Goal: Find contact information: Find contact information

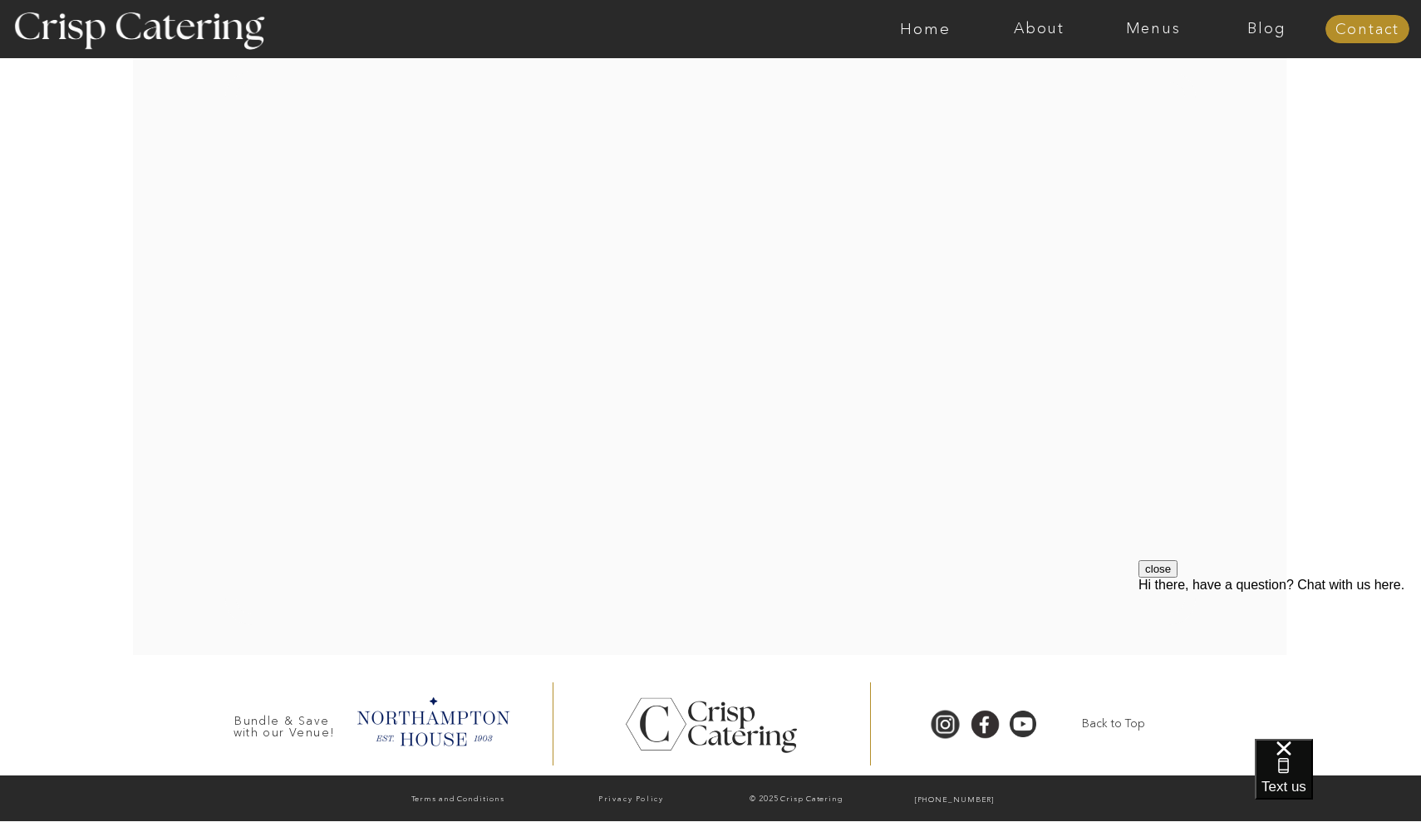
scroll to position [3351, 0]
click at [1178, 578] on button "close" at bounding box center [1158, 568] width 39 height 17
click at [1027, 796] on p "[PHONE_NUMBER]" at bounding box center [955, 800] width 152 height 17
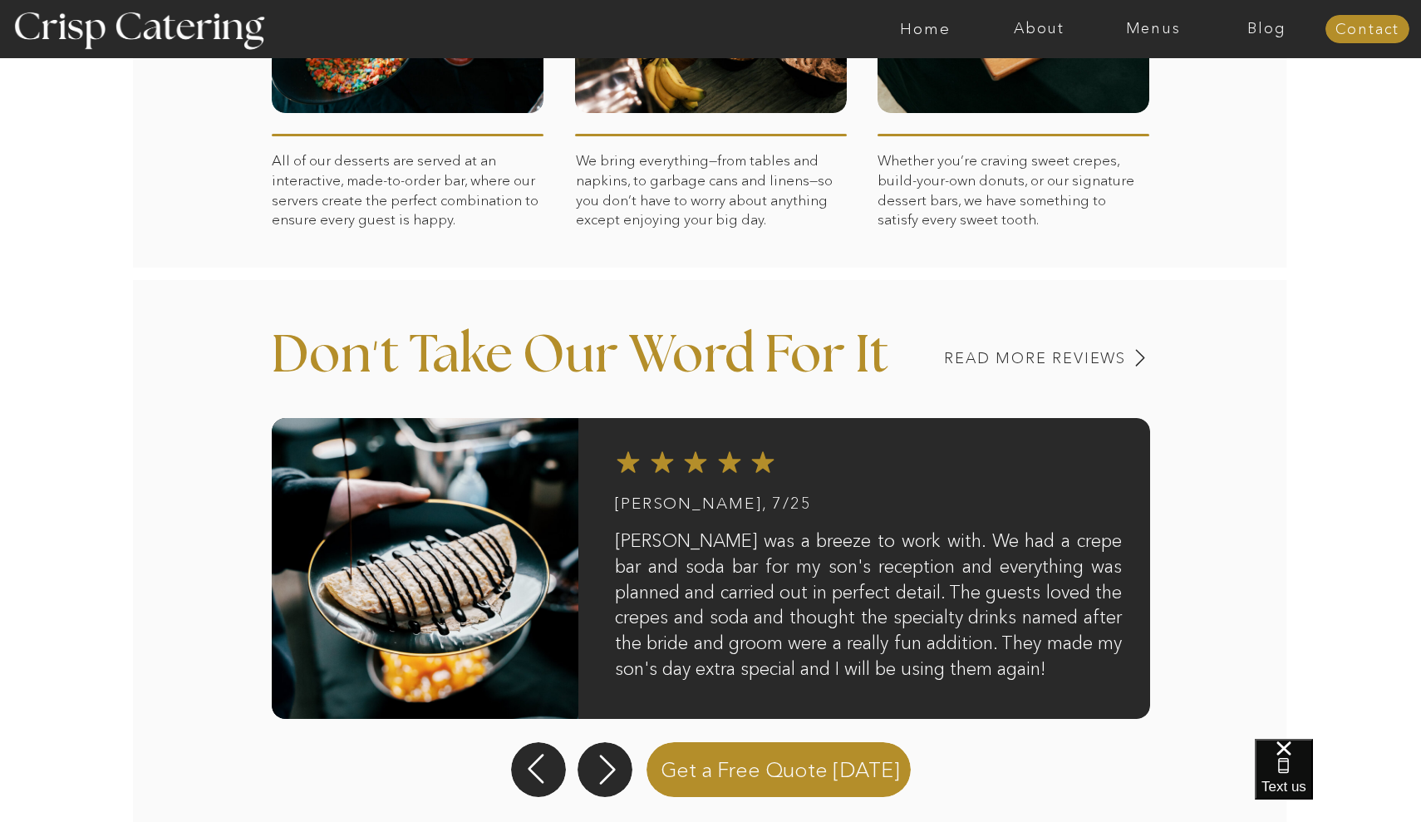
scroll to position [1048, 0]
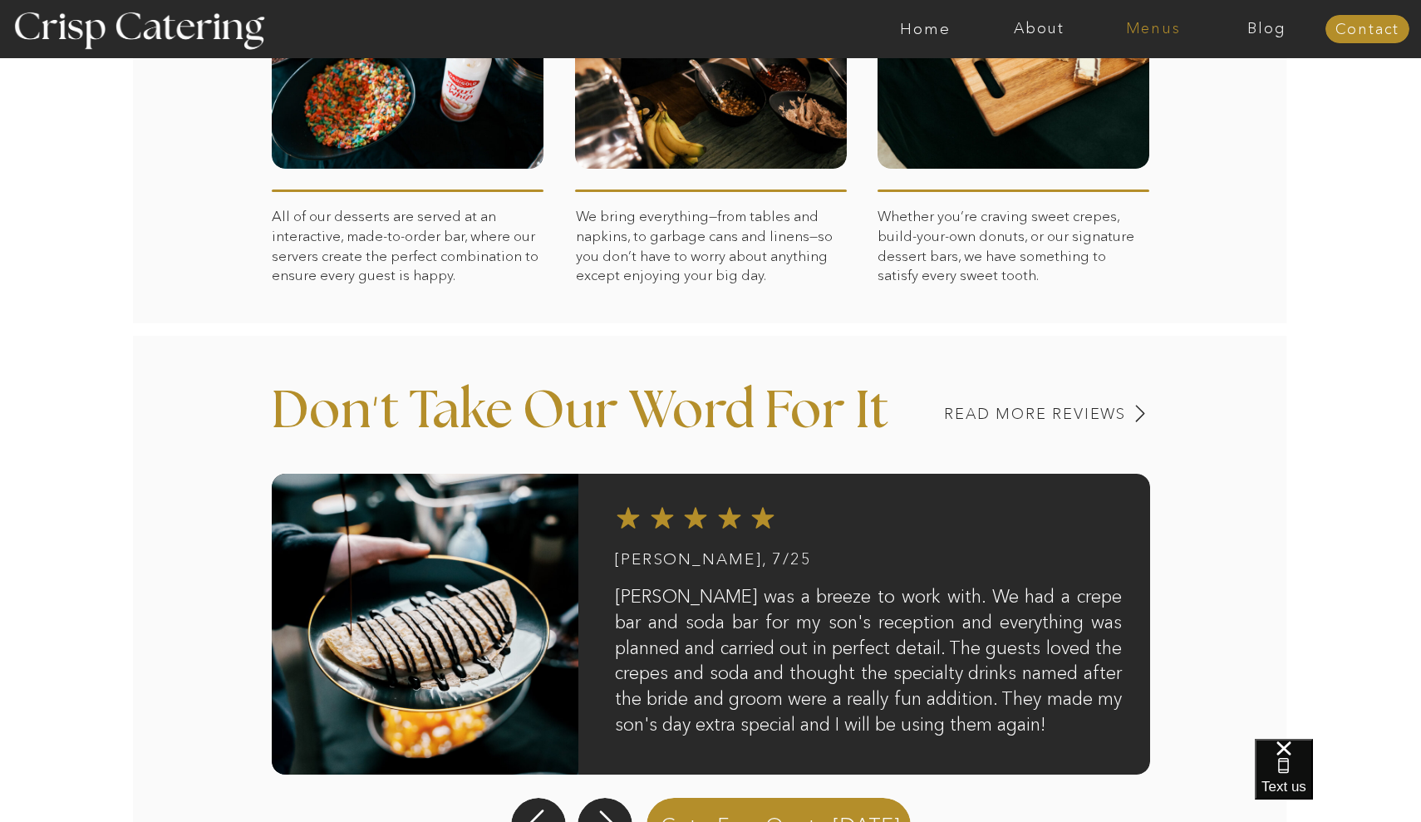
click at [1162, 34] on nav "Menus" at bounding box center [1153, 29] width 114 height 17
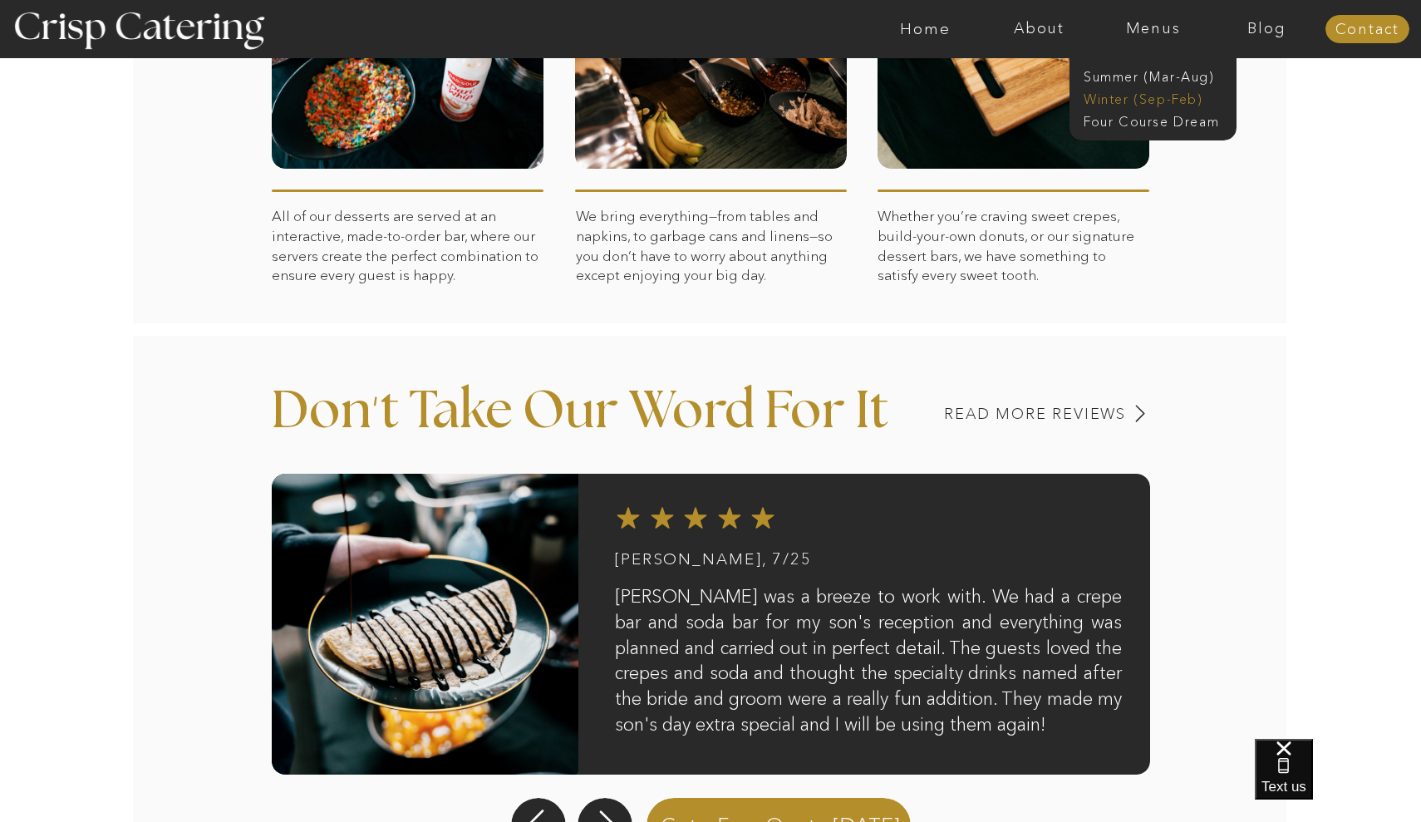
click at [1157, 100] on nav "Winter (Sep-Feb)" at bounding box center [1152, 98] width 136 height 16
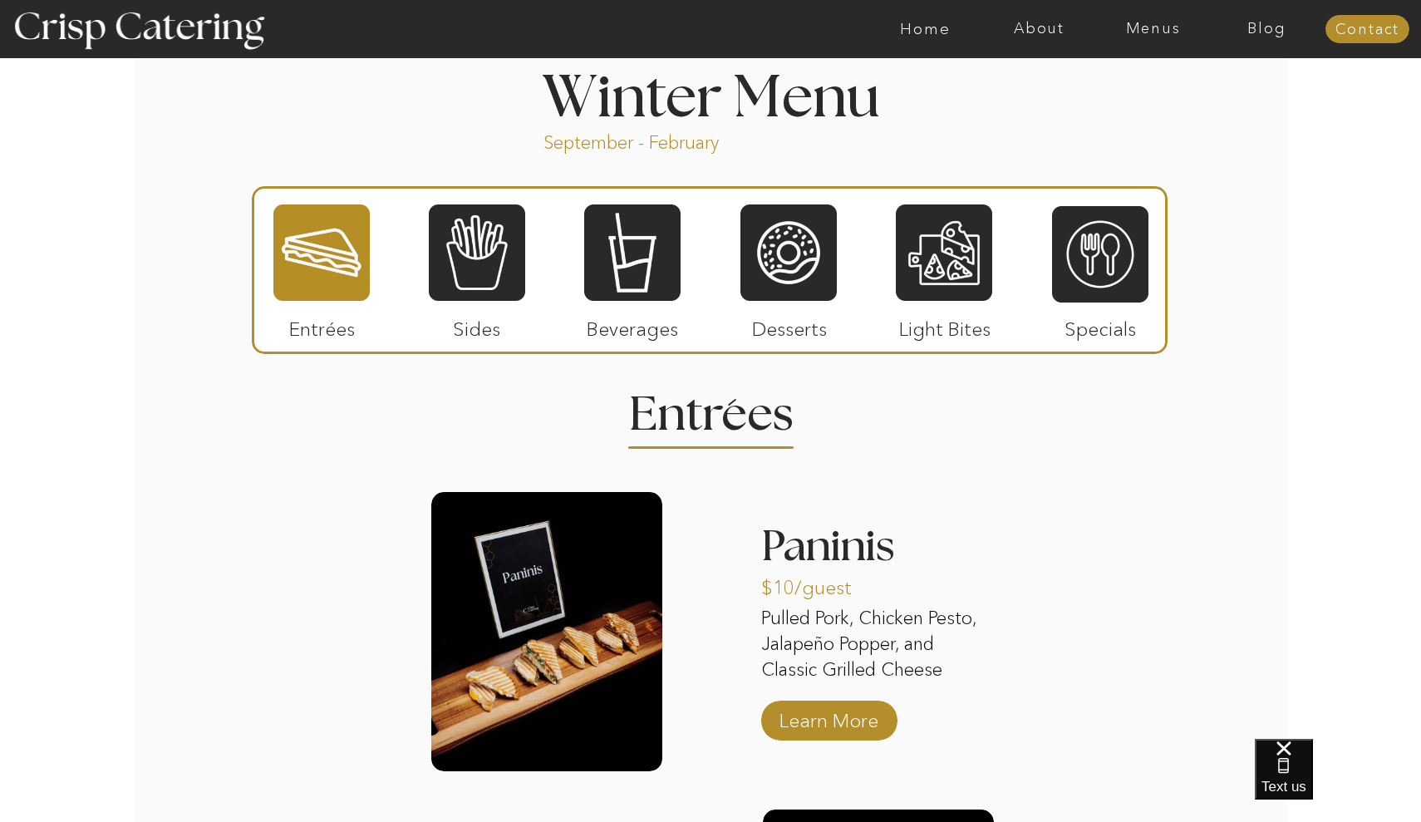
scroll to position [1832, 0]
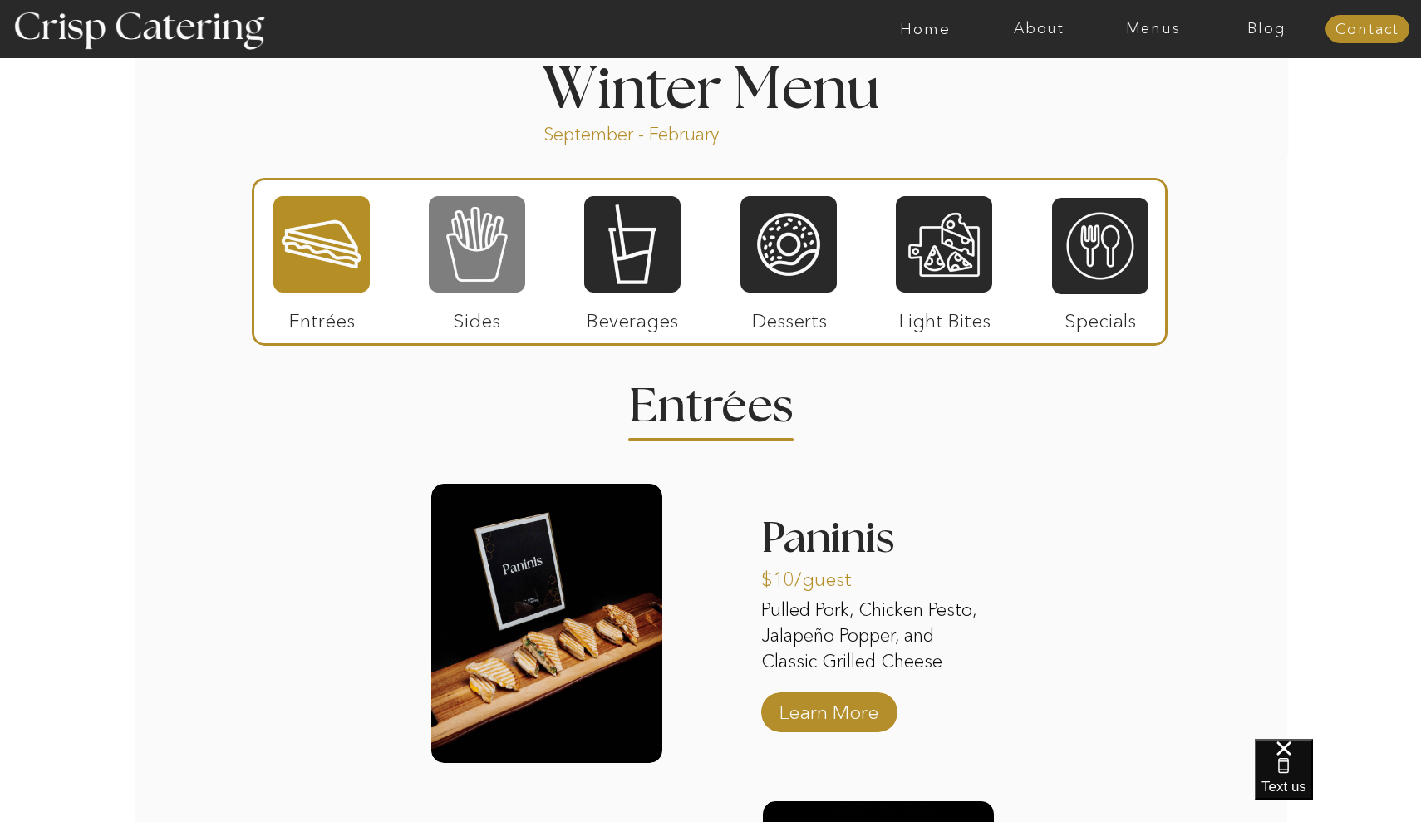
click at [494, 276] on div at bounding box center [477, 244] width 96 height 100
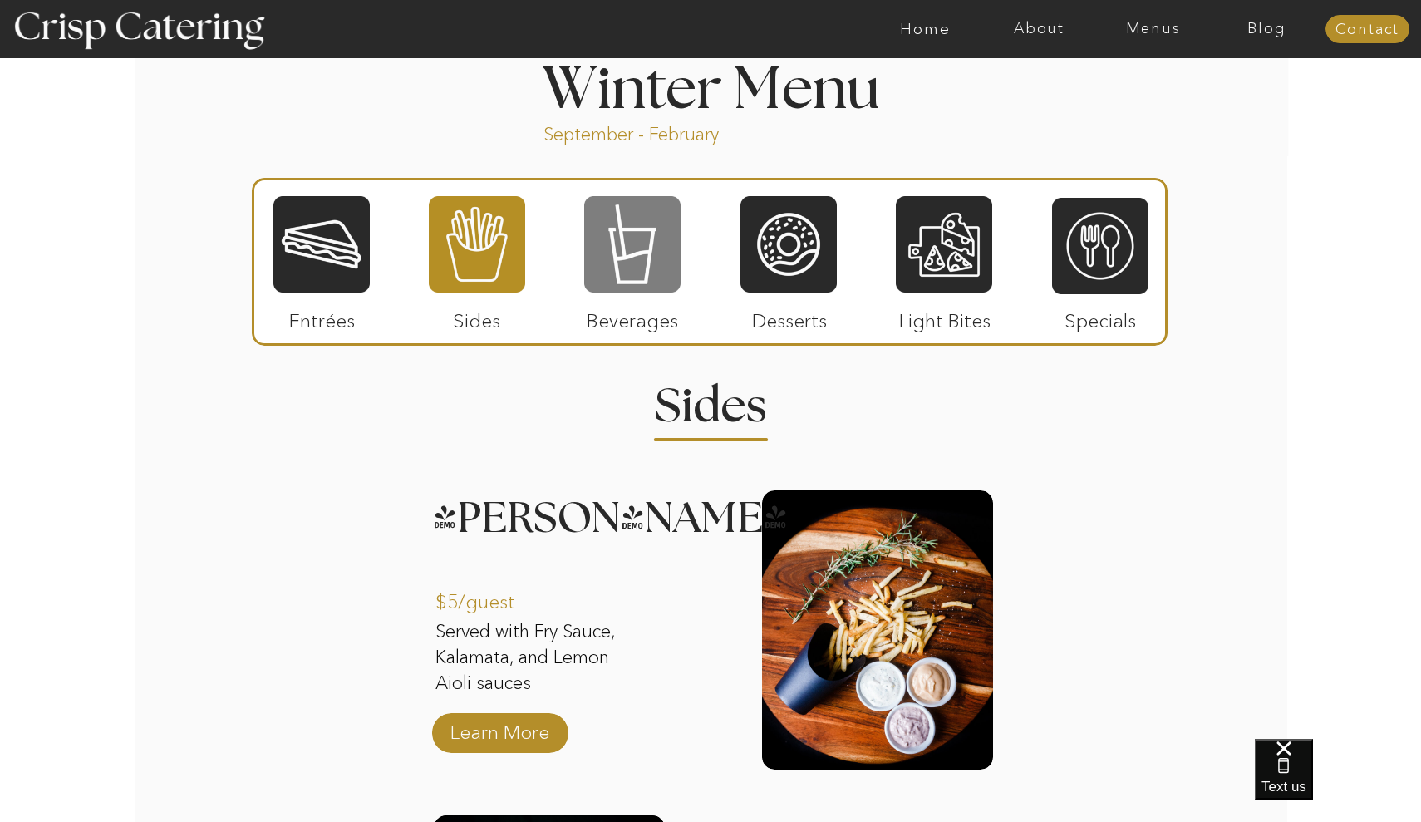
click at [647, 261] on div at bounding box center [632, 244] width 96 height 100
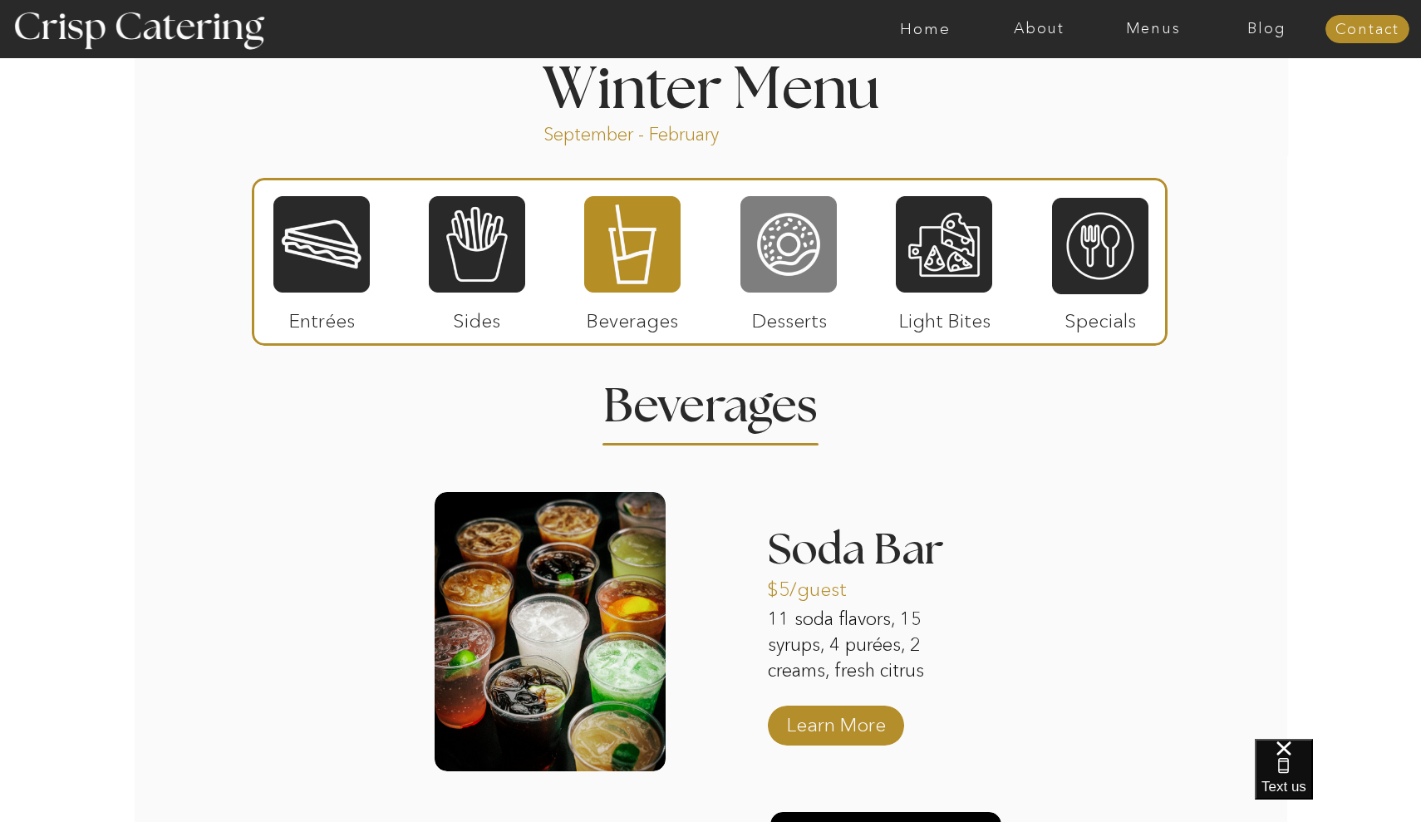
click at [805, 255] on div at bounding box center [789, 244] width 96 height 100
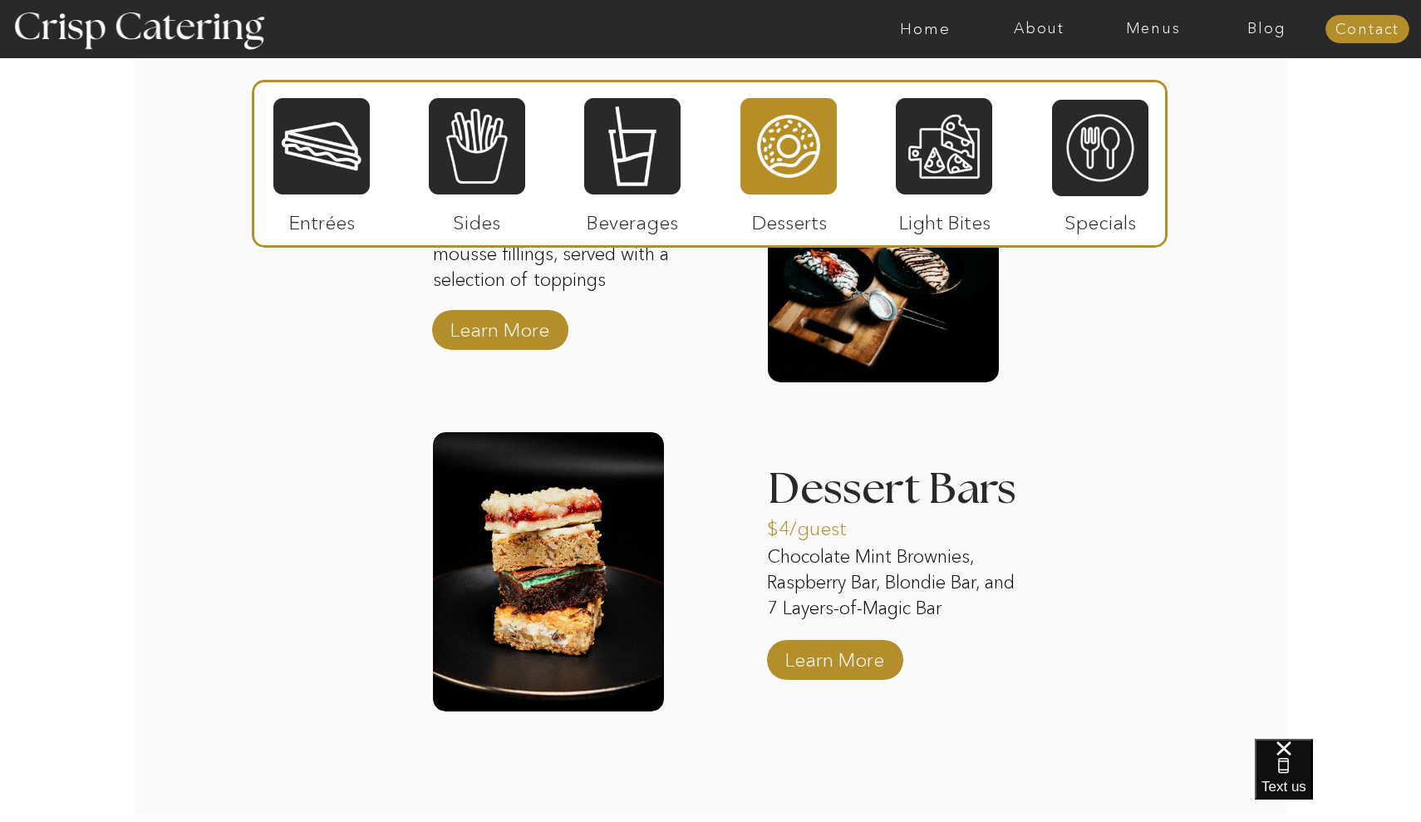
scroll to position [2357, 0]
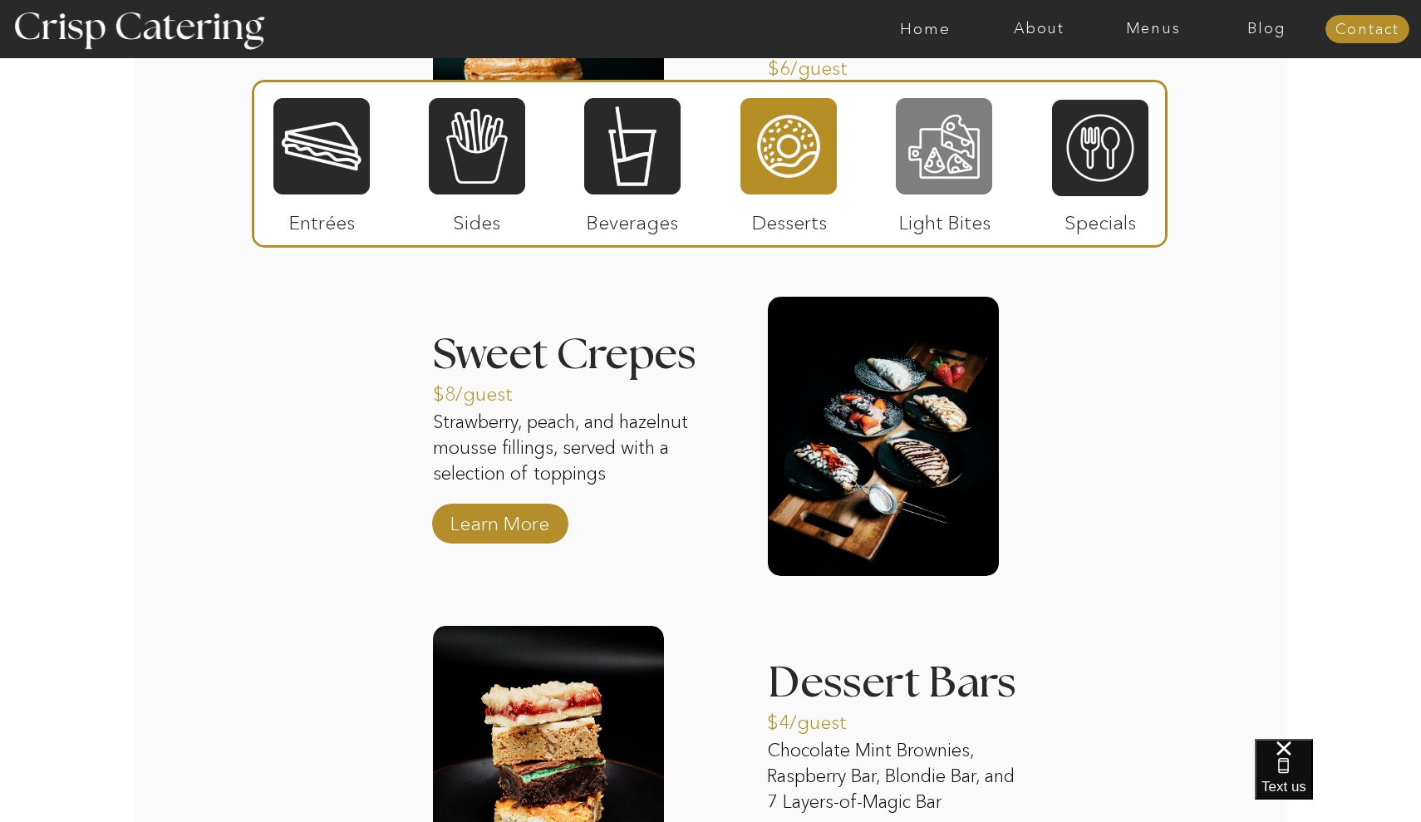
click at [947, 165] on div at bounding box center [944, 146] width 96 height 100
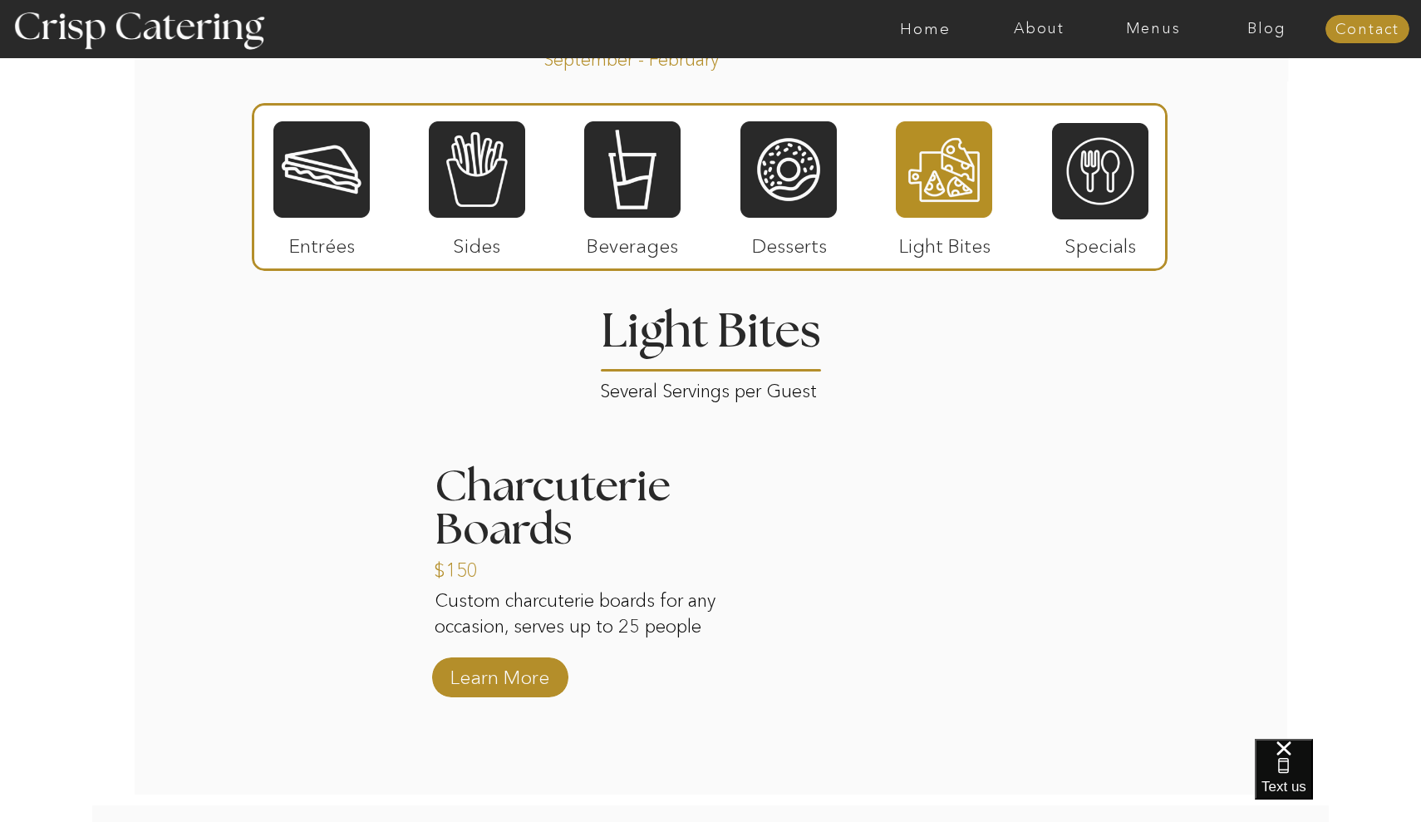
scroll to position [1905, 0]
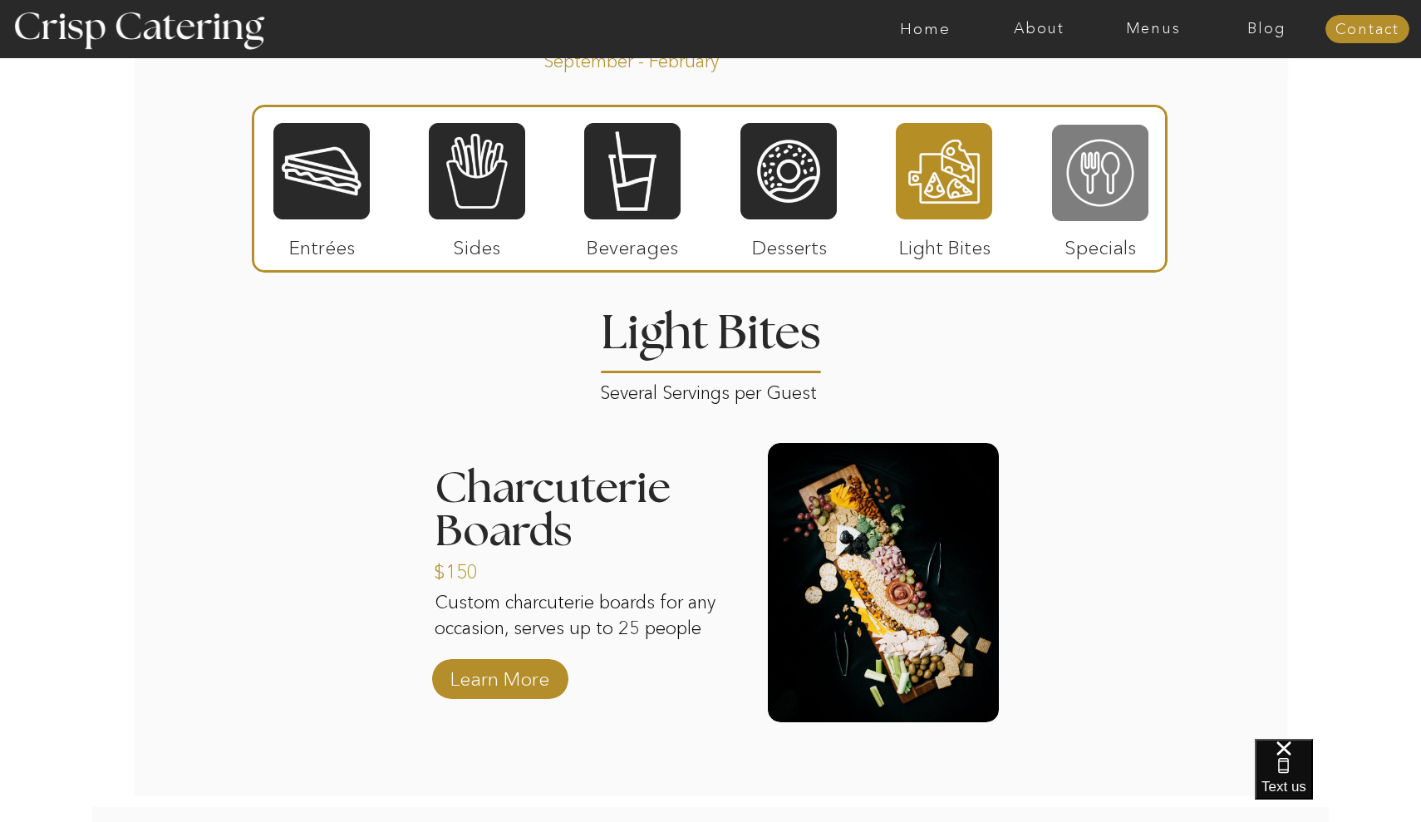
click at [1093, 210] on div at bounding box center [1100, 173] width 96 height 100
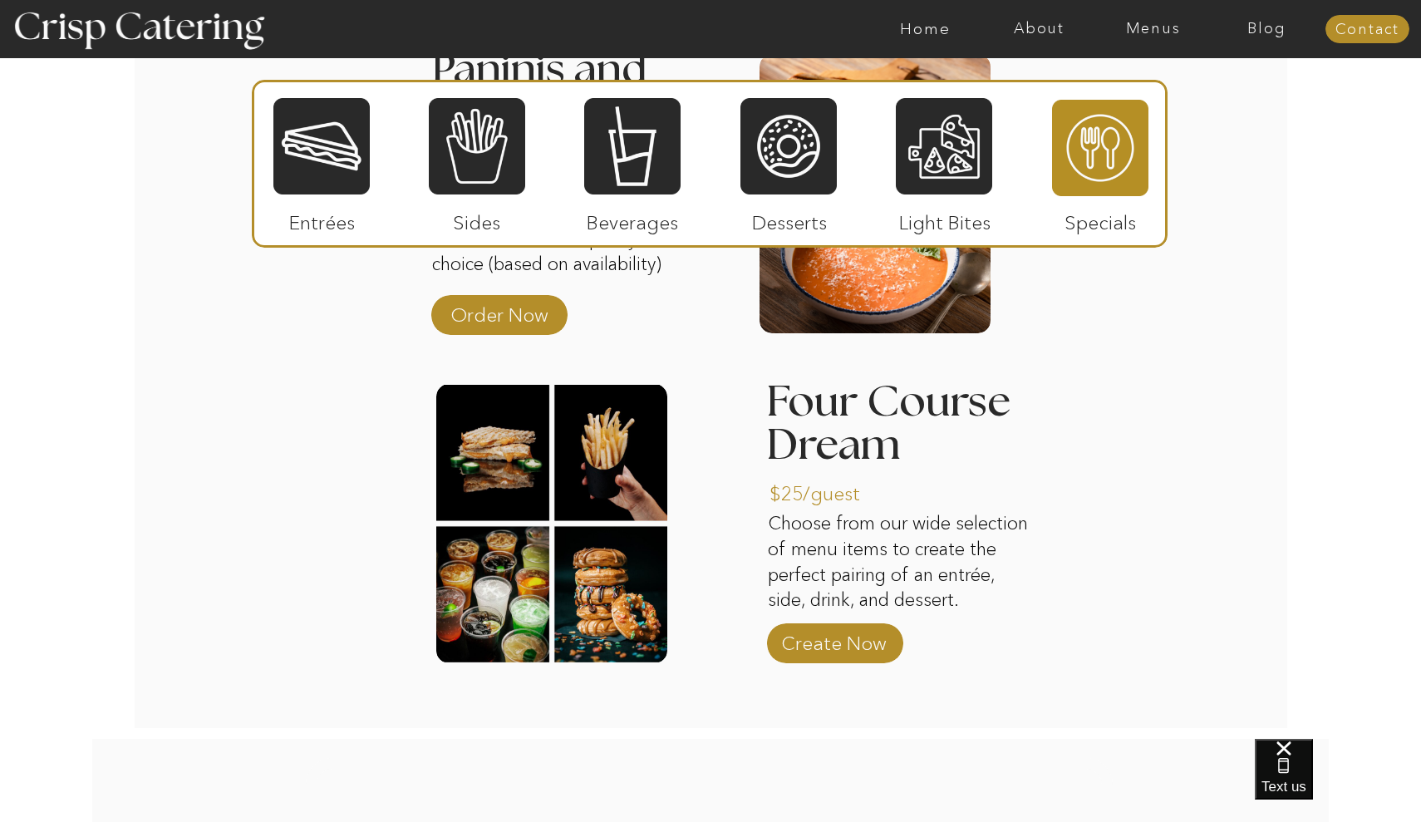
scroll to position [2279, 0]
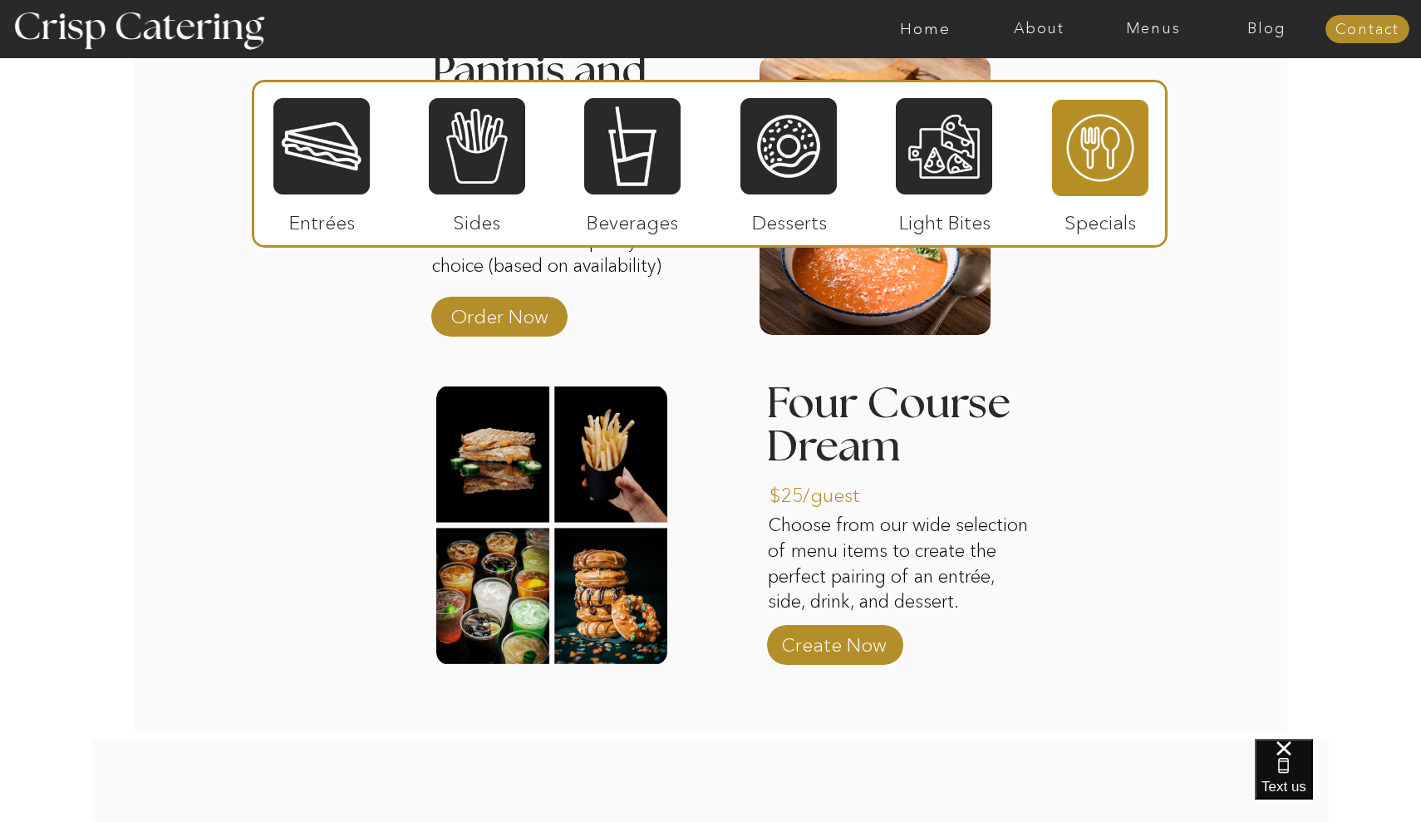
click at [341, 163] on div at bounding box center [321, 146] width 96 height 100
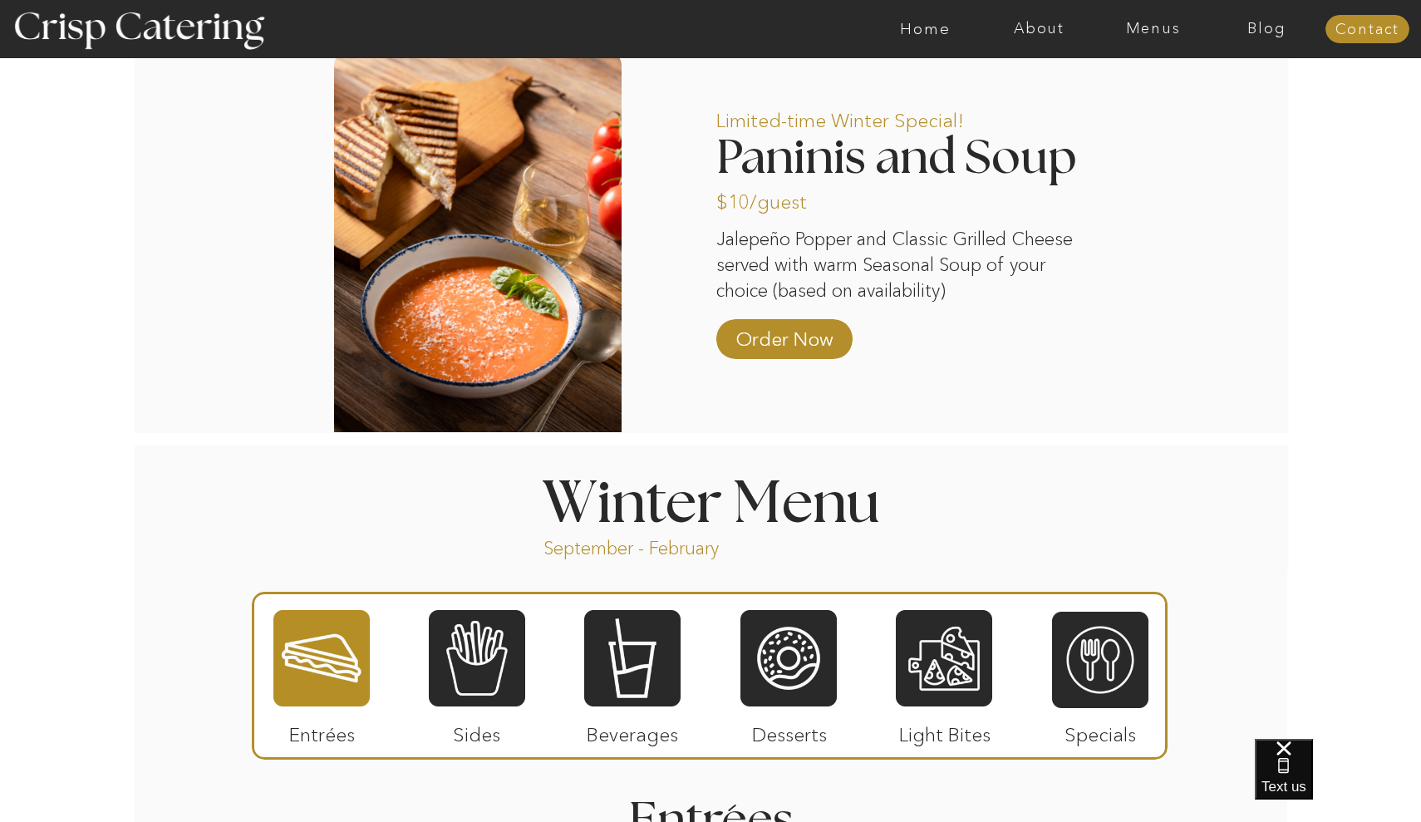
scroll to position [1512, 0]
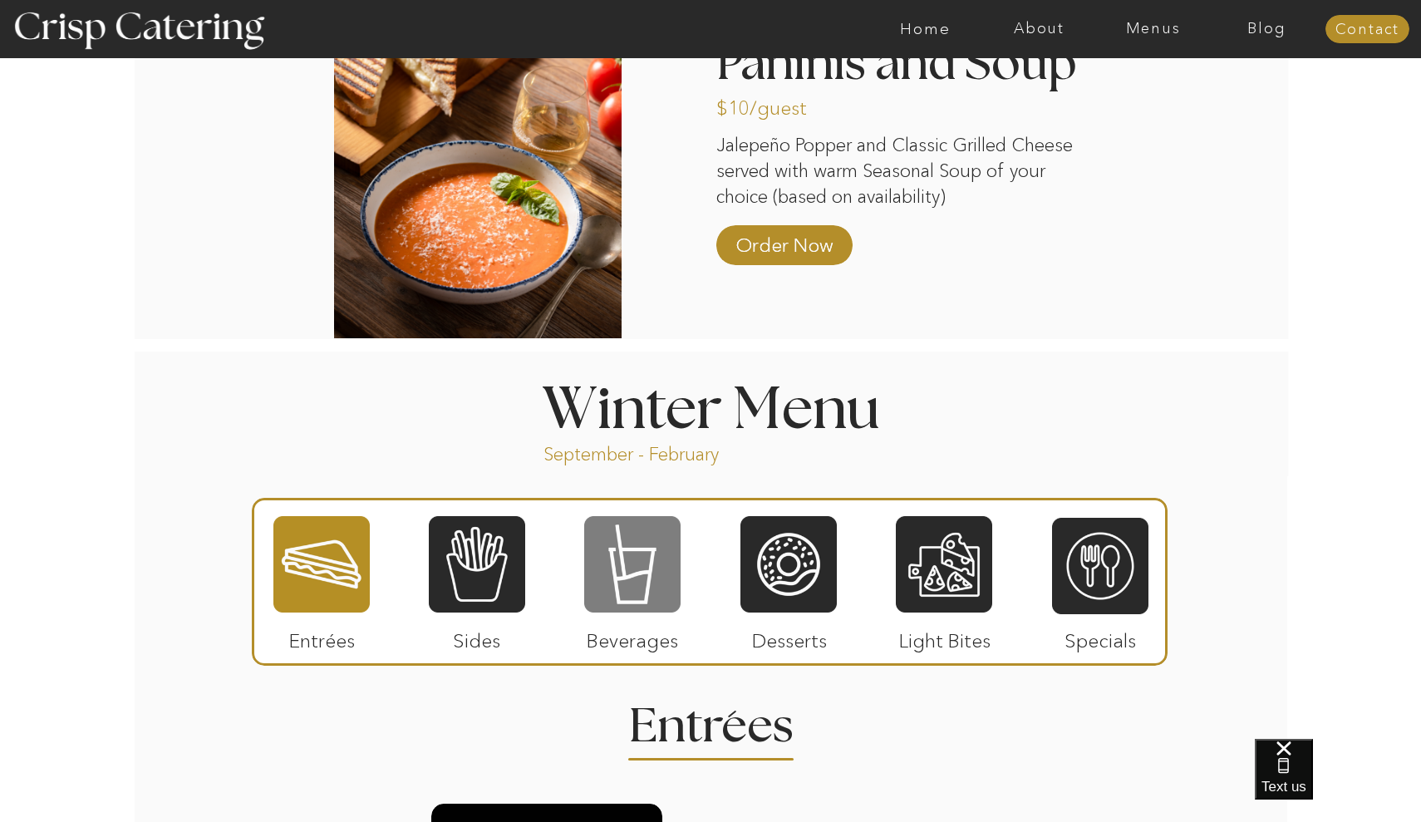
click at [617, 588] on div at bounding box center [632, 564] width 96 height 100
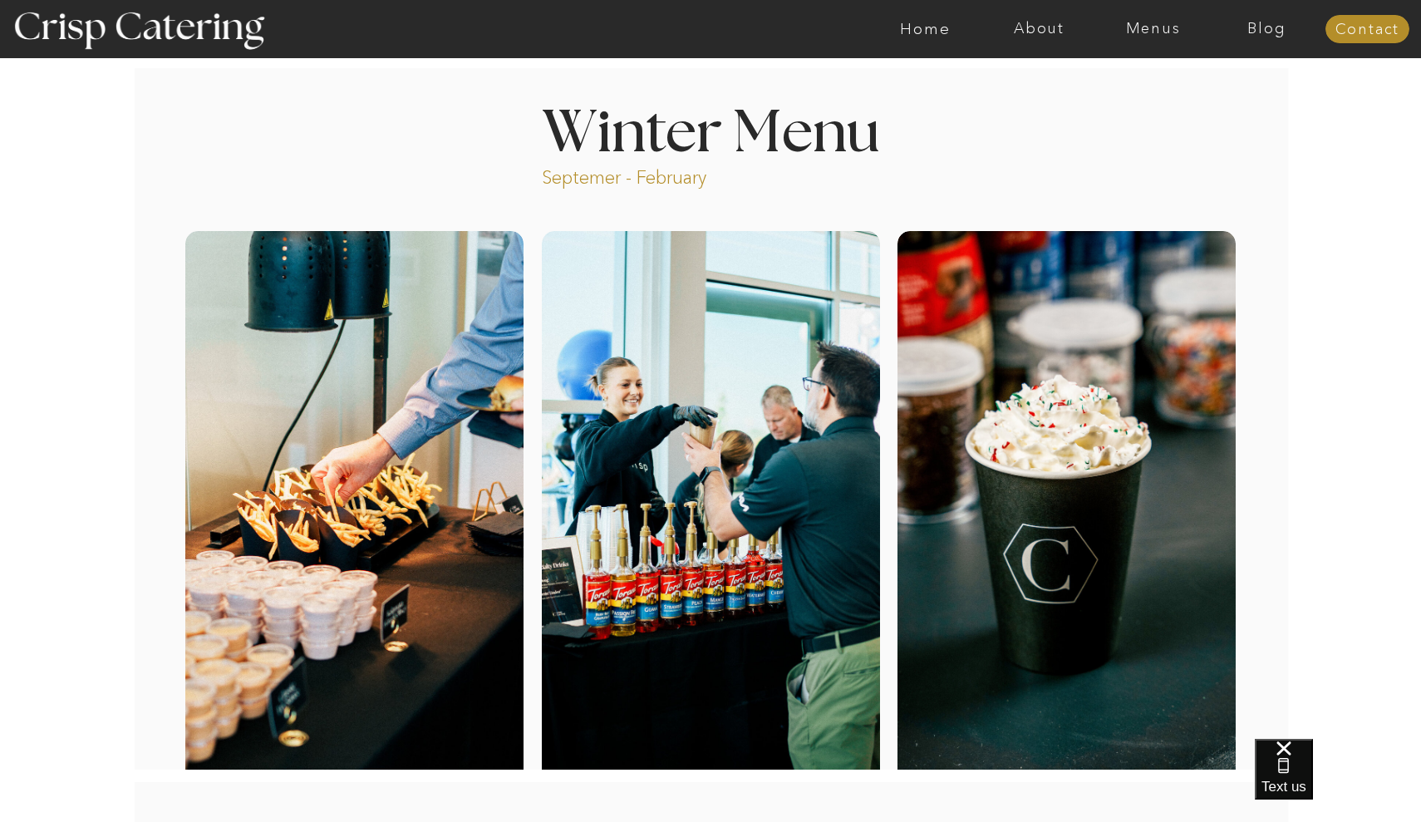
scroll to position [0, 0]
